Goal: Task Accomplishment & Management: Manage account settings

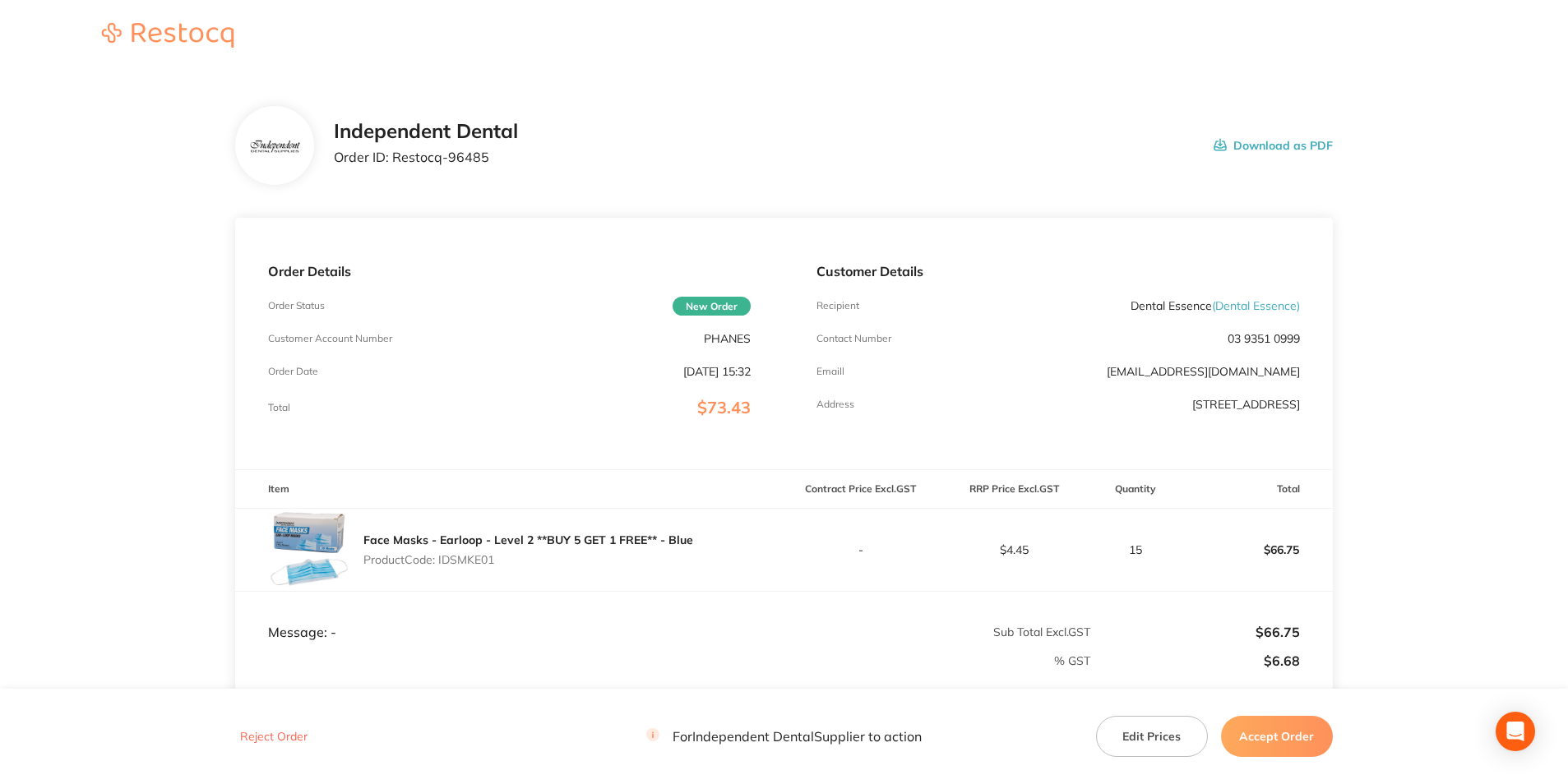
click at [1263, 742] on button "Accept Order" at bounding box center [1276, 735] width 112 height 41
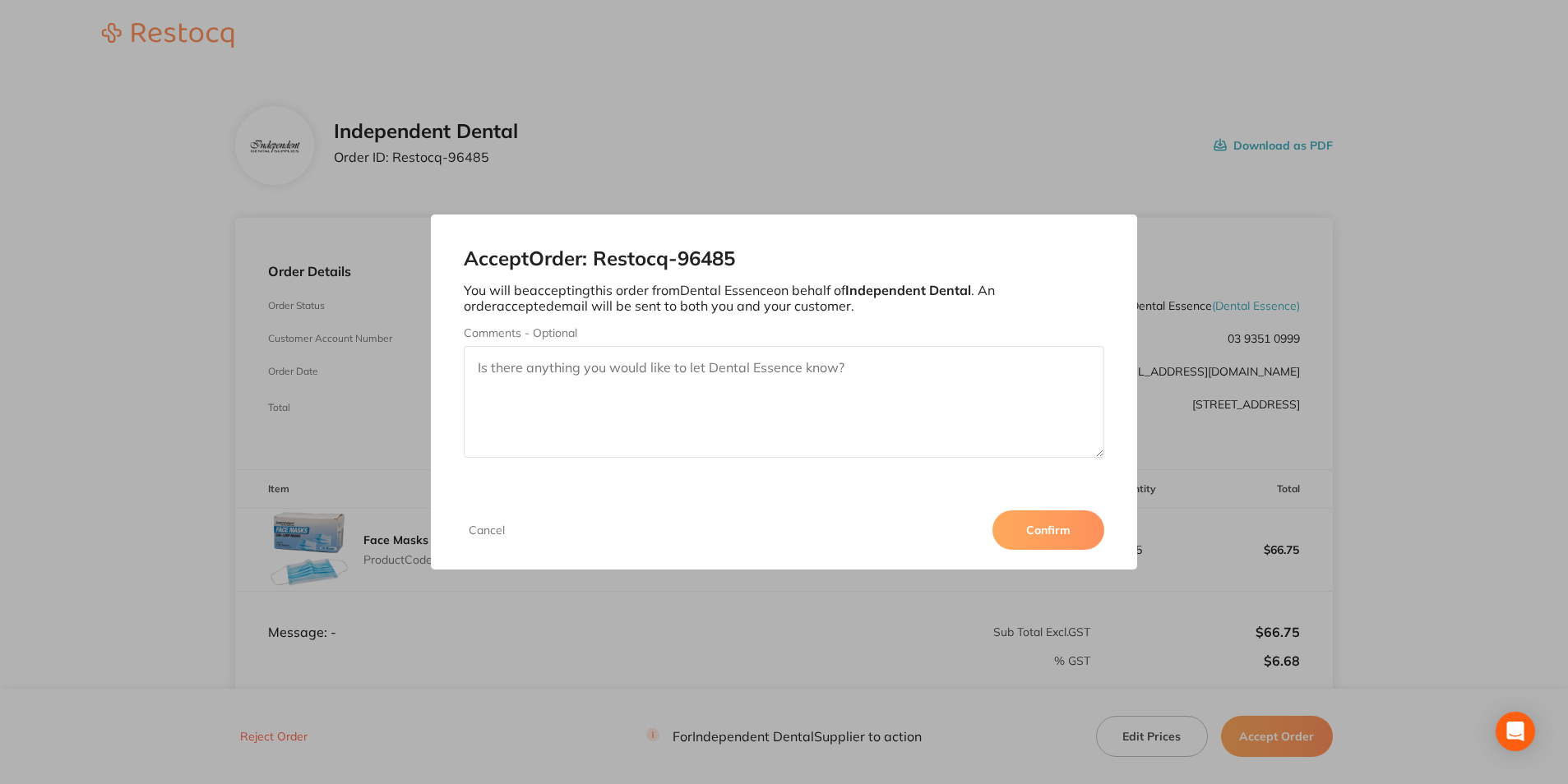
click at [1070, 532] on button "Confirm" at bounding box center [1048, 529] width 112 height 39
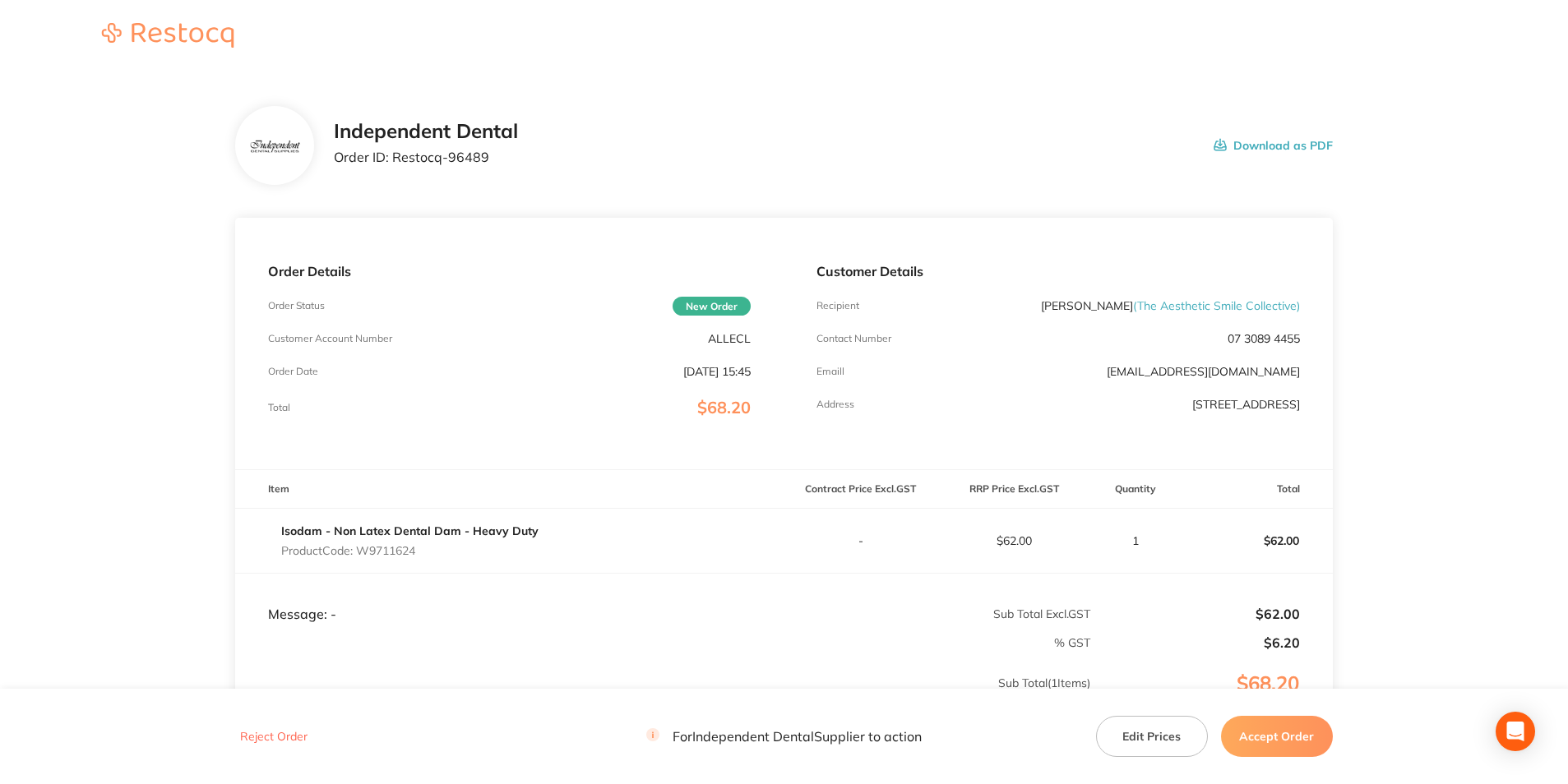
click at [1248, 150] on button "Download as PDF" at bounding box center [1272, 145] width 119 height 51
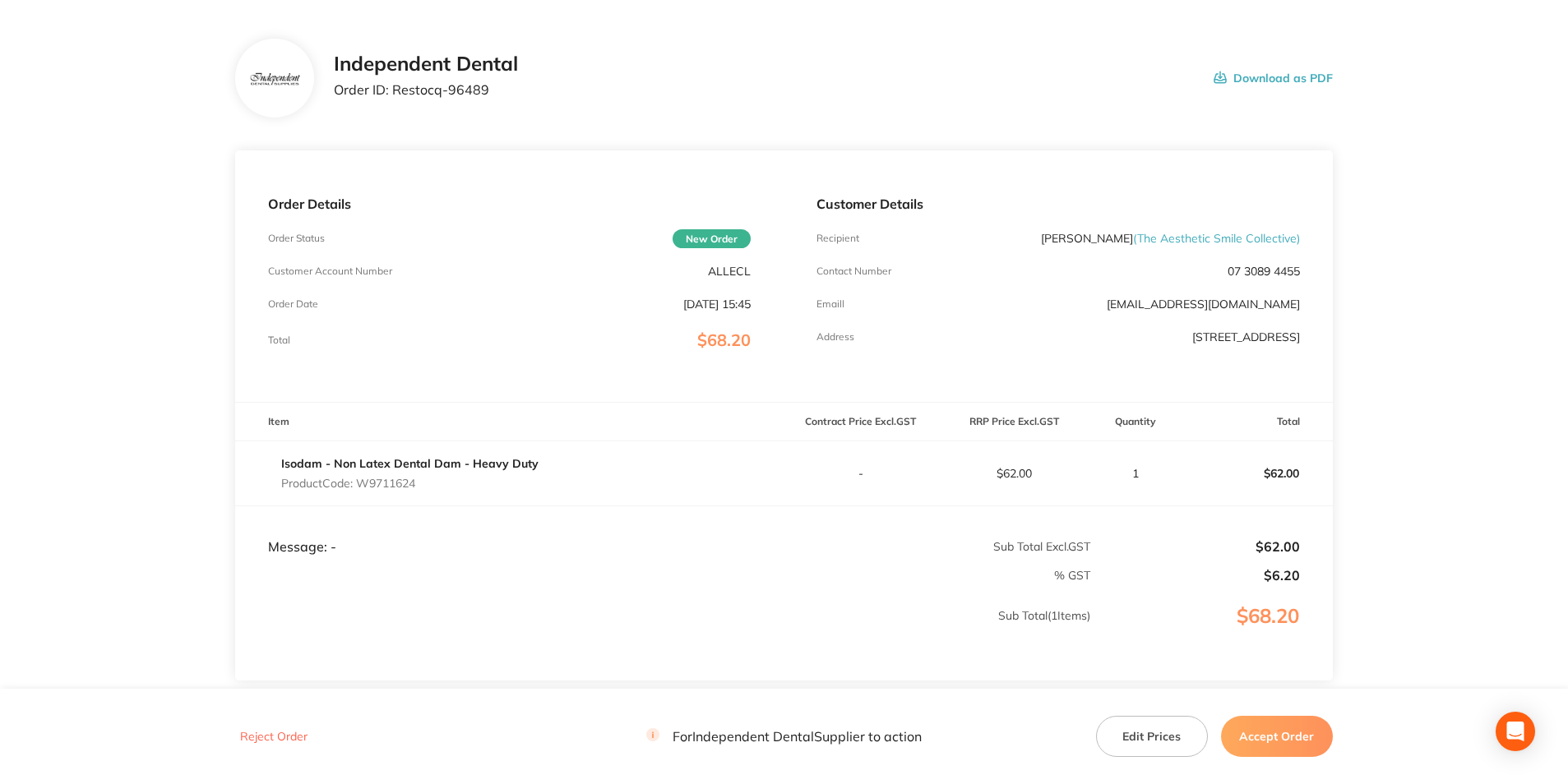
scroll to position [191, 0]
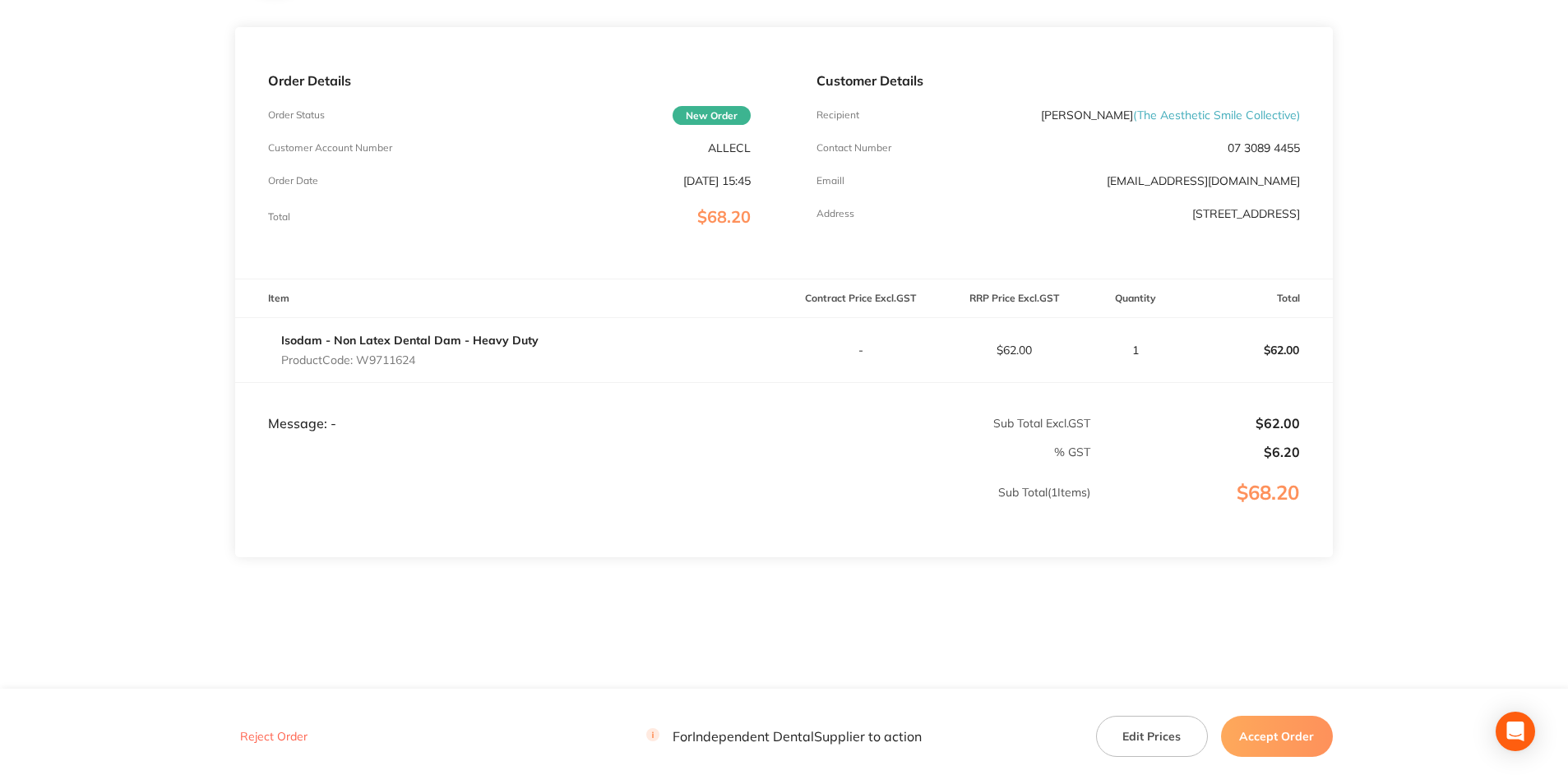
click at [1265, 733] on button "Accept Order" at bounding box center [1276, 735] width 112 height 41
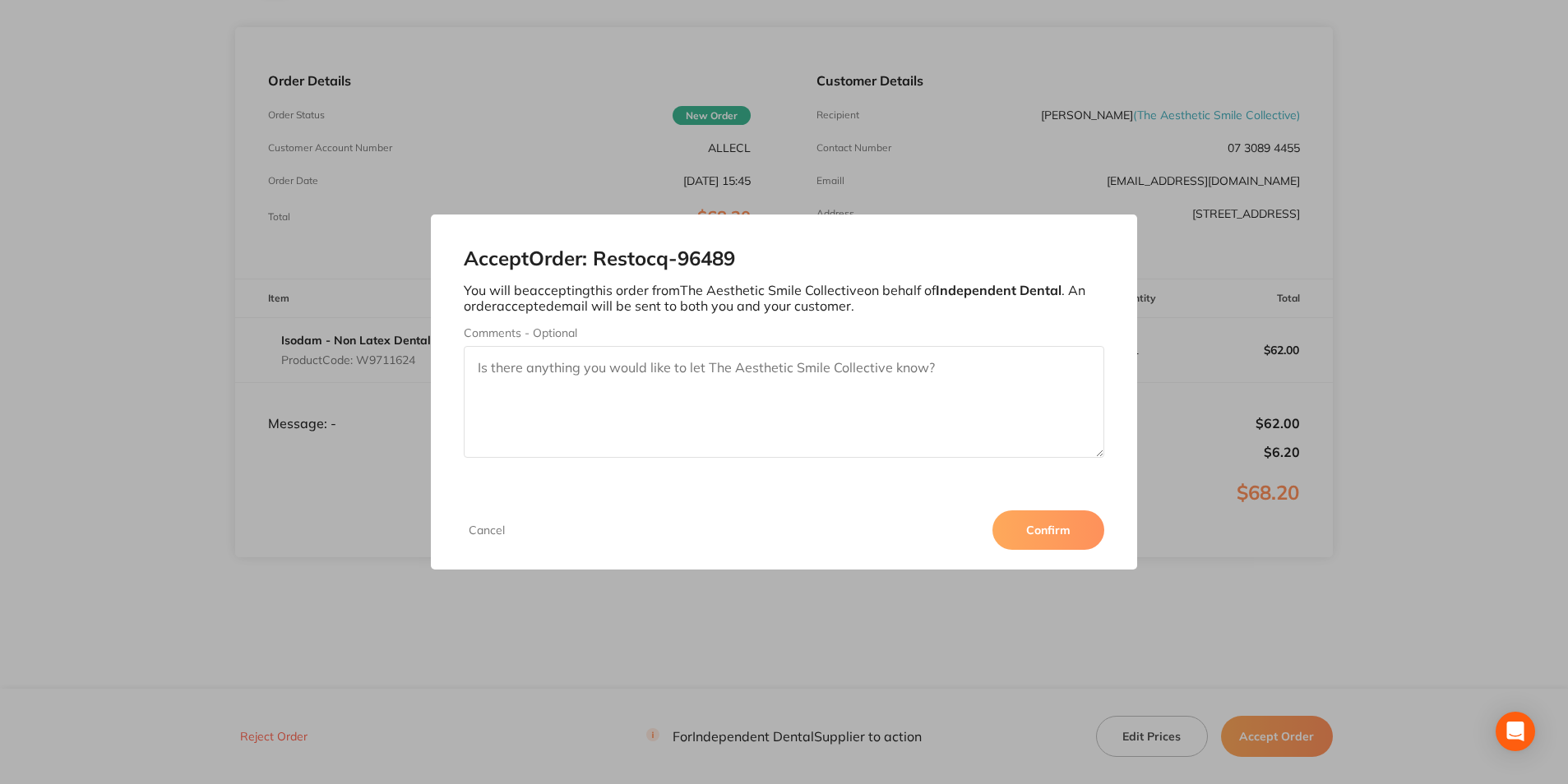
click at [1040, 518] on button "Confirm" at bounding box center [1048, 529] width 112 height 39
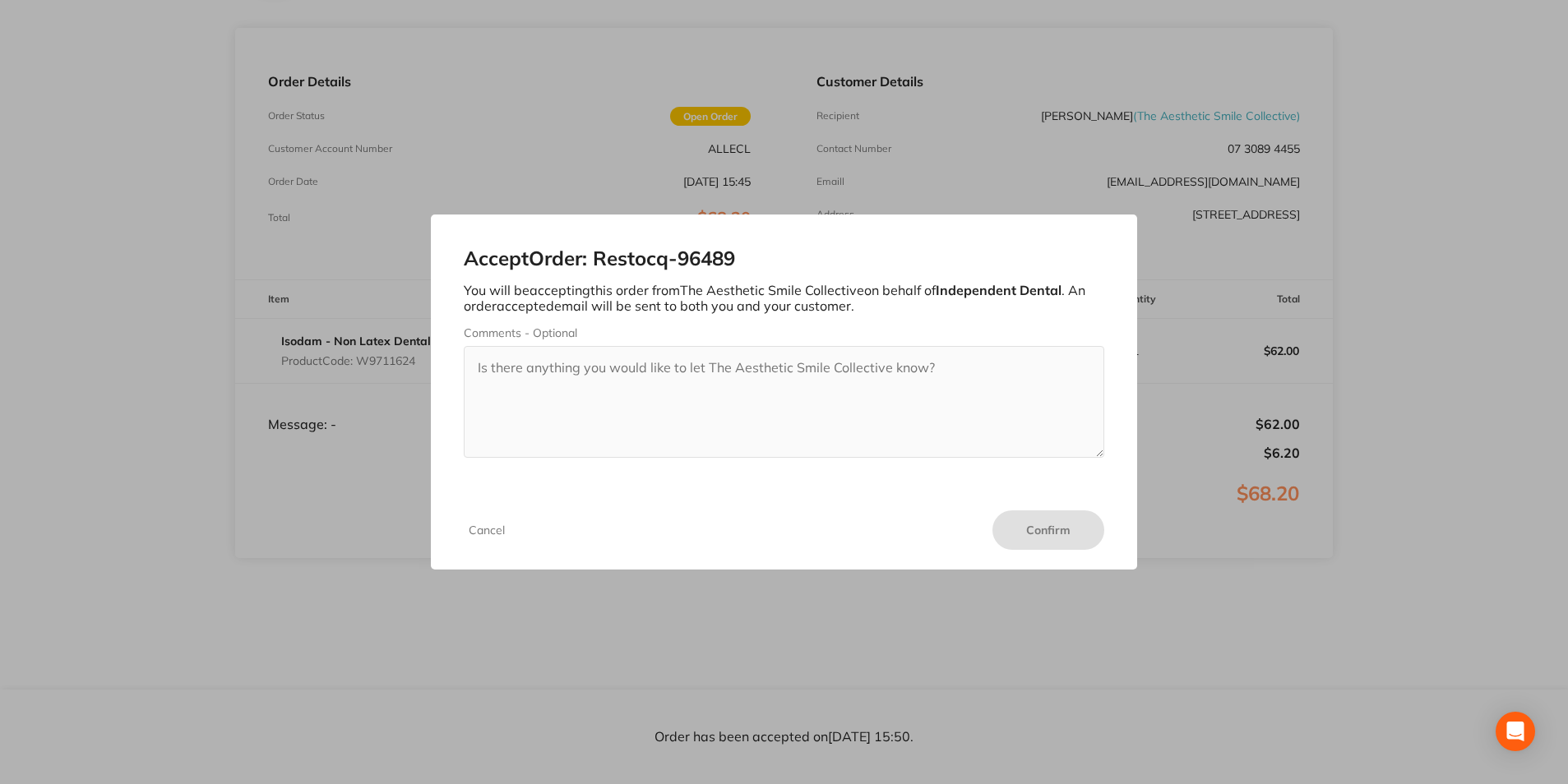
scroll to position [190, 0]
